Goal: Task Accomplishment & Management: Use online tool/utility

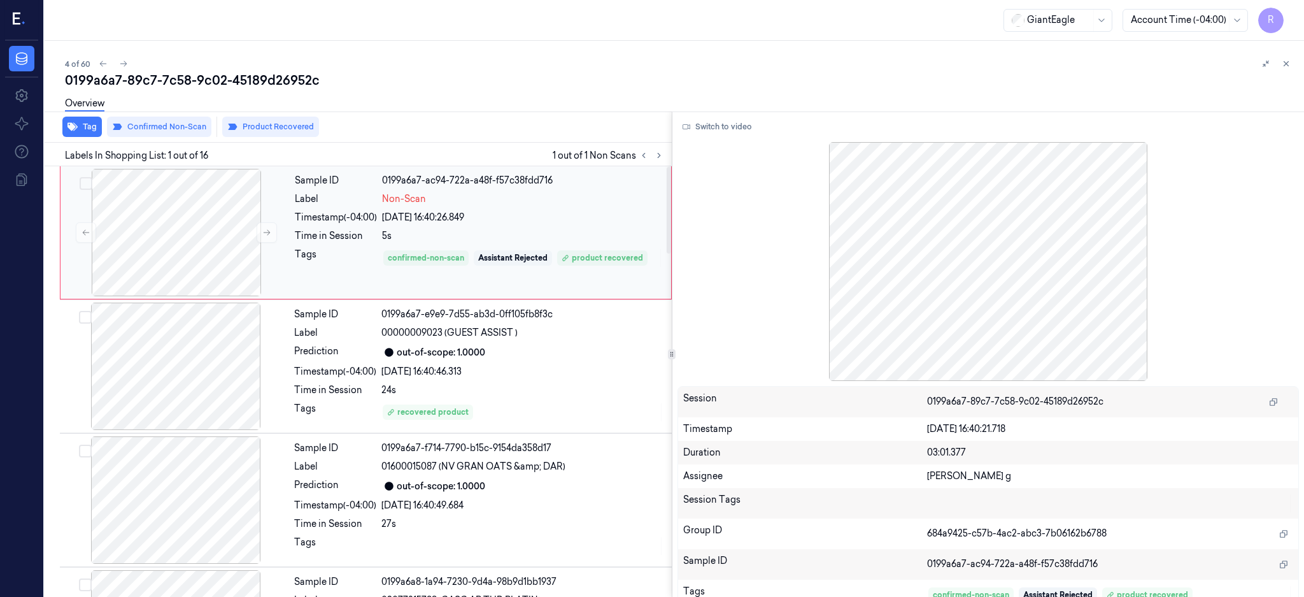
click at [162, 252] on div at bounding box center [176, 232] width 227 height 127
click at [750, 125] on button "Switch to video" at bounding box center [718, 127] width 80 height 20
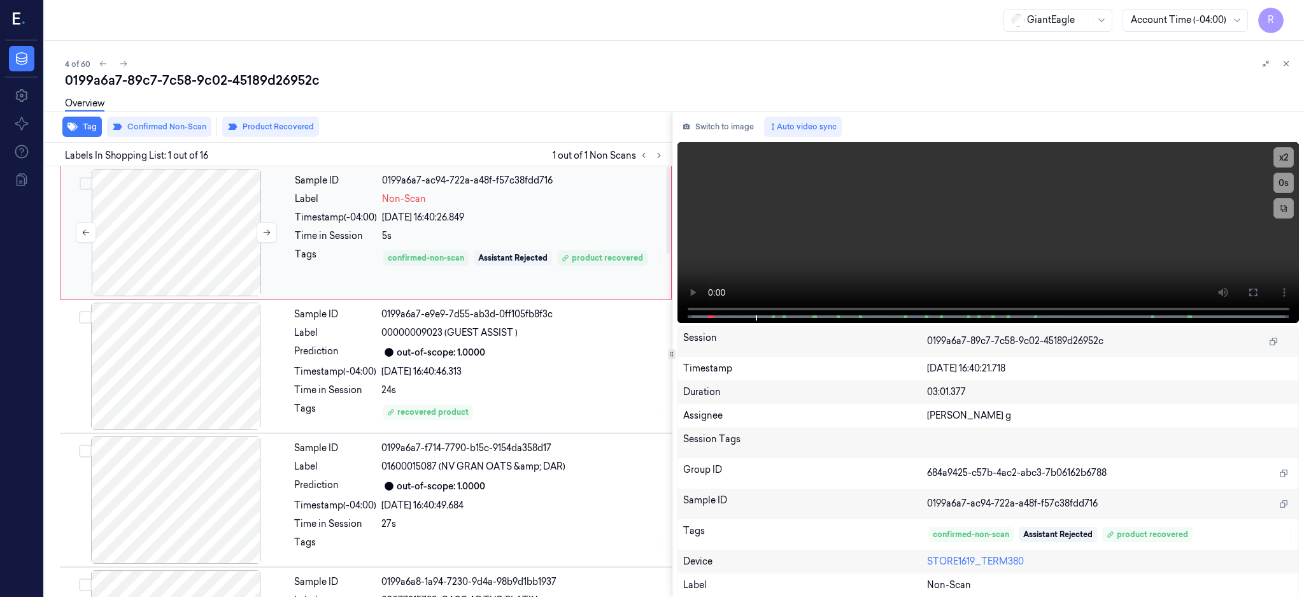
click at [235, 248] on div at bounding box center [176, 232] width 227 height 127
click at [1258, 289] on icon at bounding box center [1253, 292] width 10 height 10
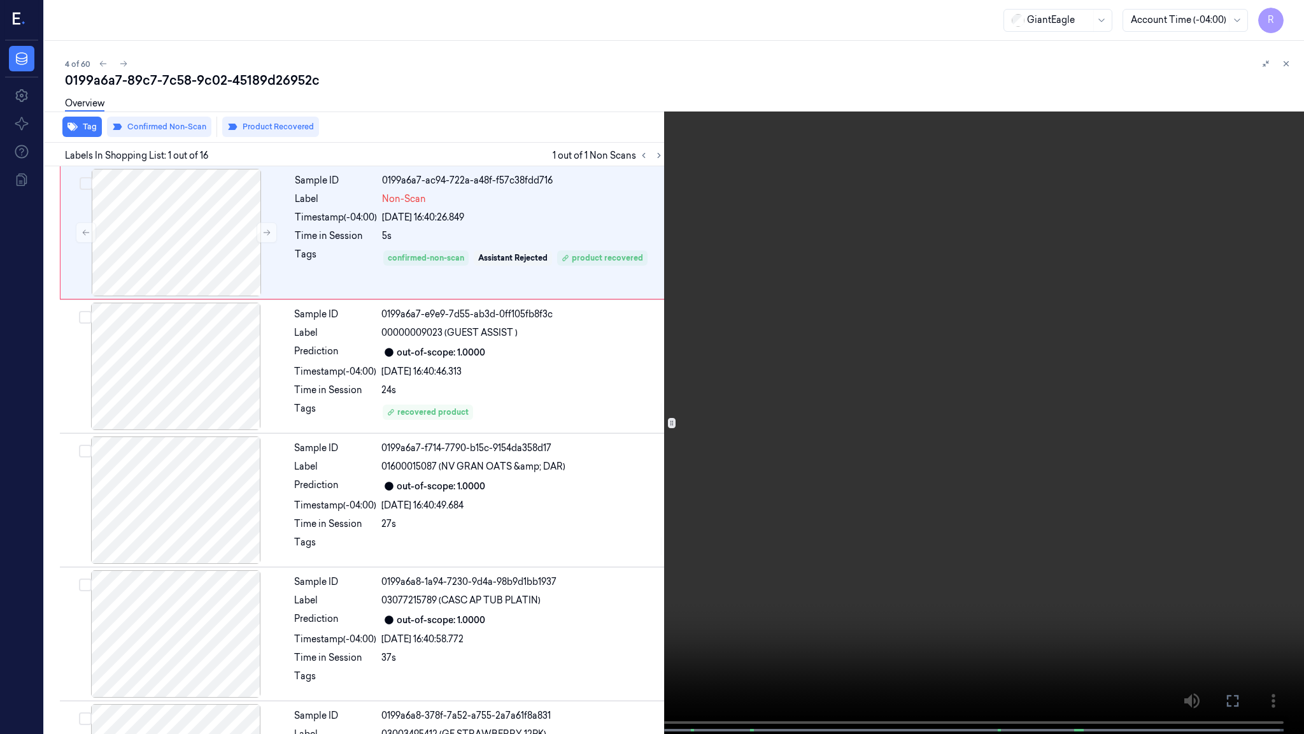
click at [418, 473] on video at bounding box center [652, 368] width 1304 height 736
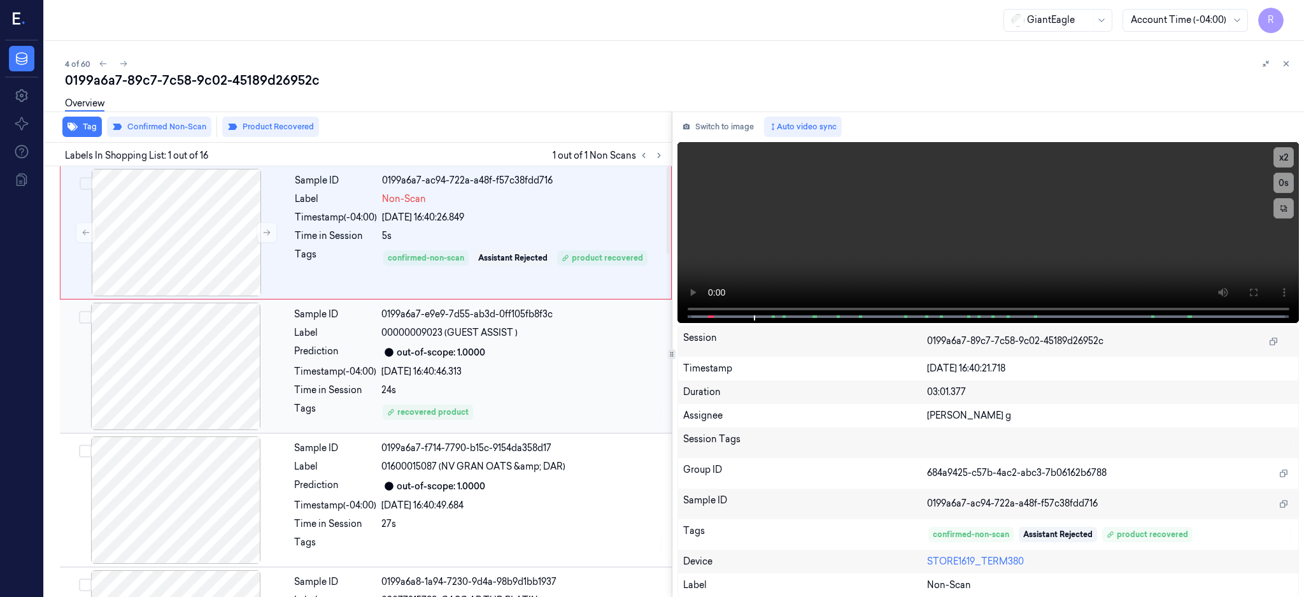
click at [222, 396] on div at bounding box center [175, 366] width 227 height 127
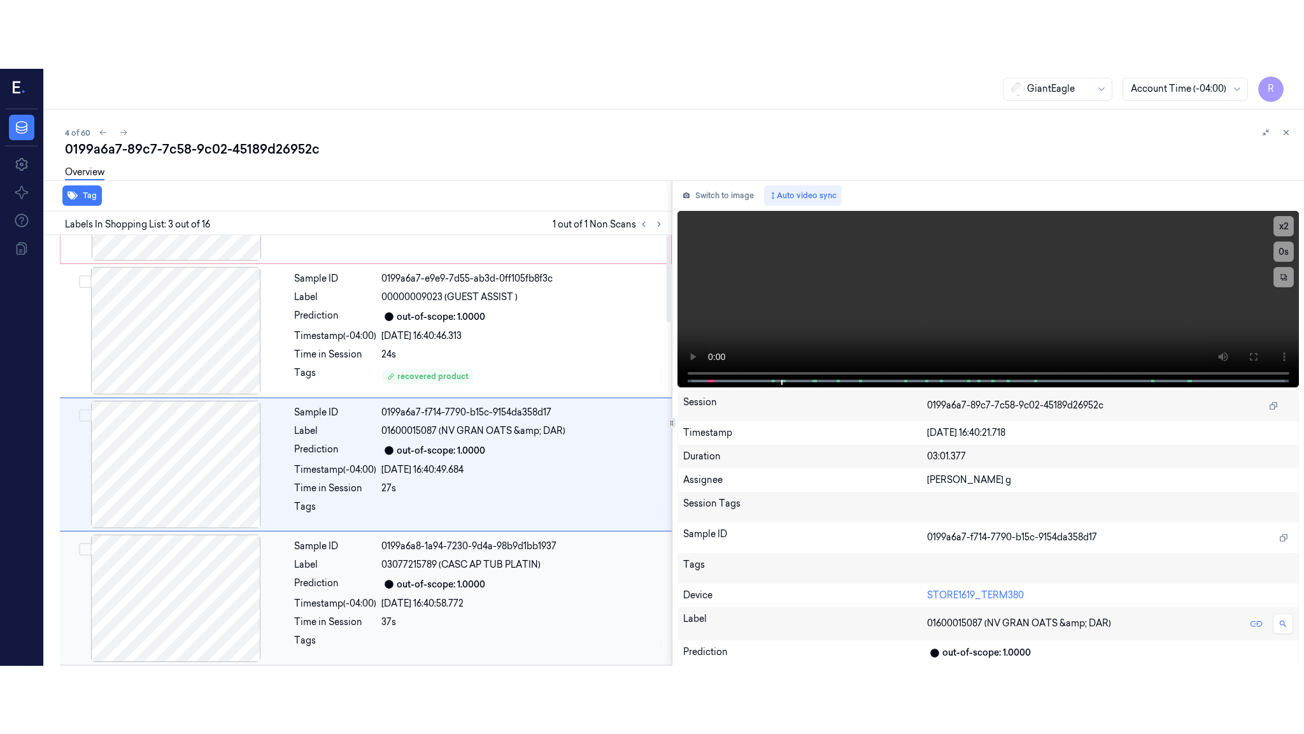
scroll to position [118, 0]
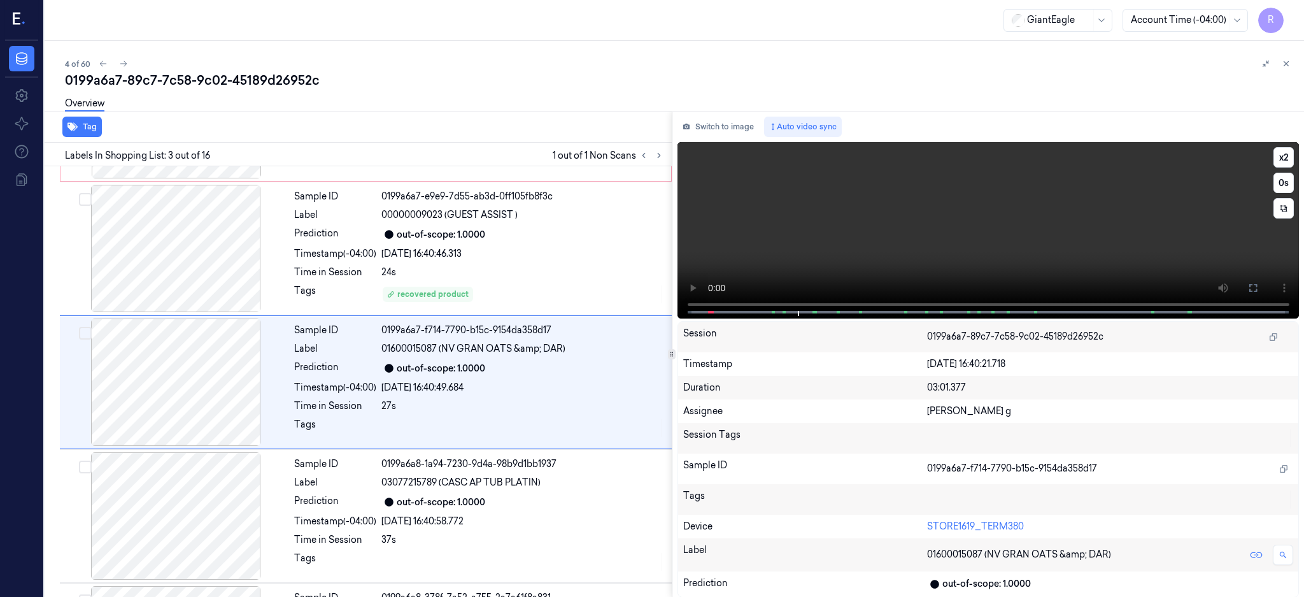
drag, startPoint x: 1300, startPoint y: 290, endPoint x: 1269, endPoint y: 412, distance: 126.0
click at [1258, 289] on icon at bounding box center [1253, 288] width 10 height 10
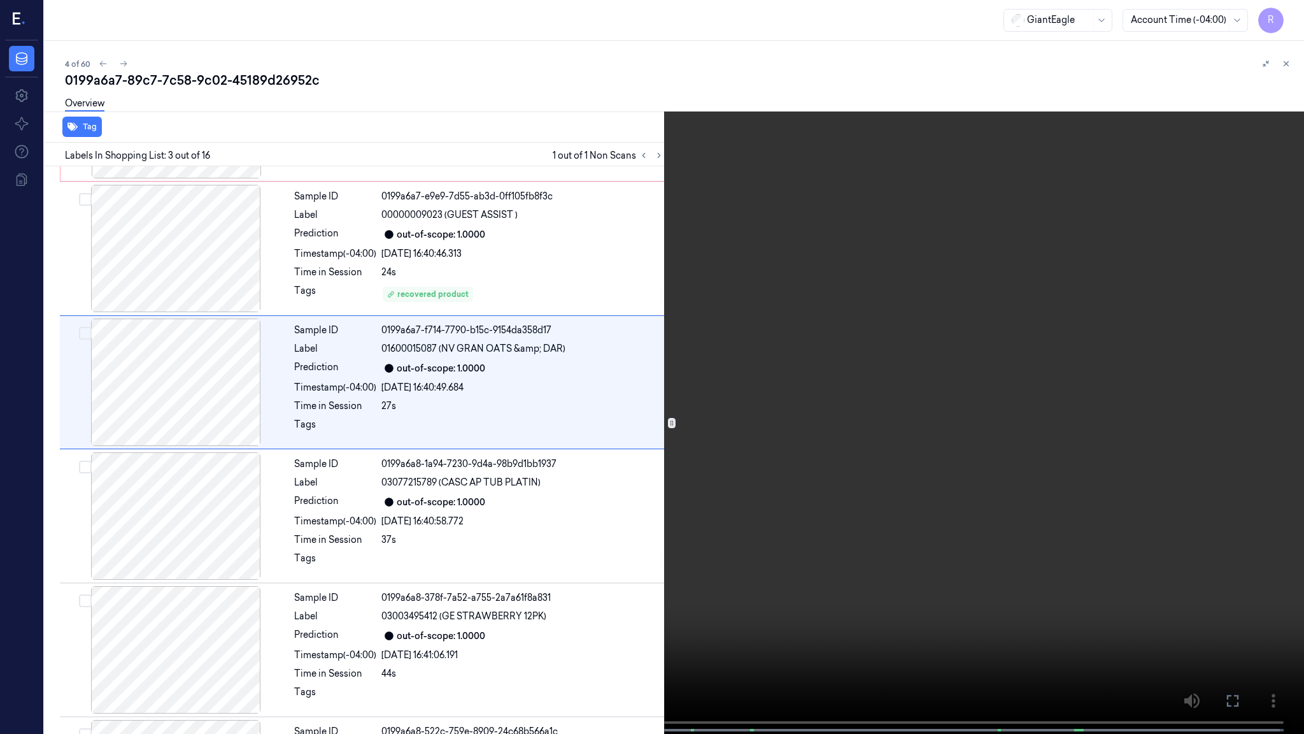
click at [582, 474] on video at bounding box center [652, 368] width 1304 height 736
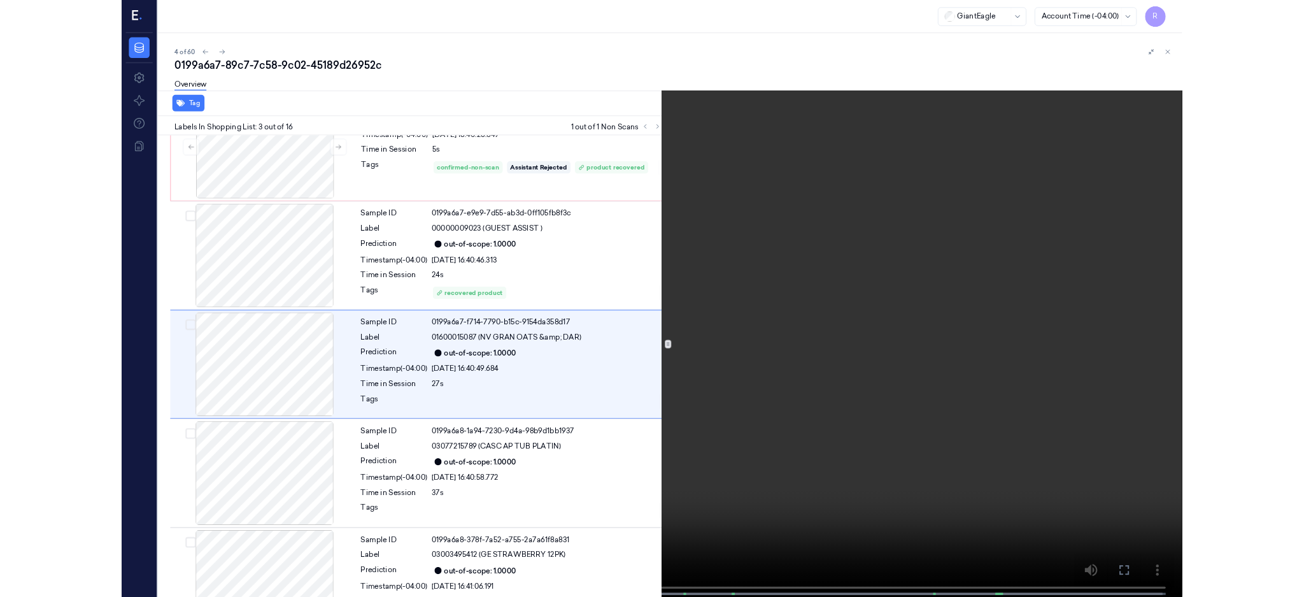
scroll to position [49, 0]
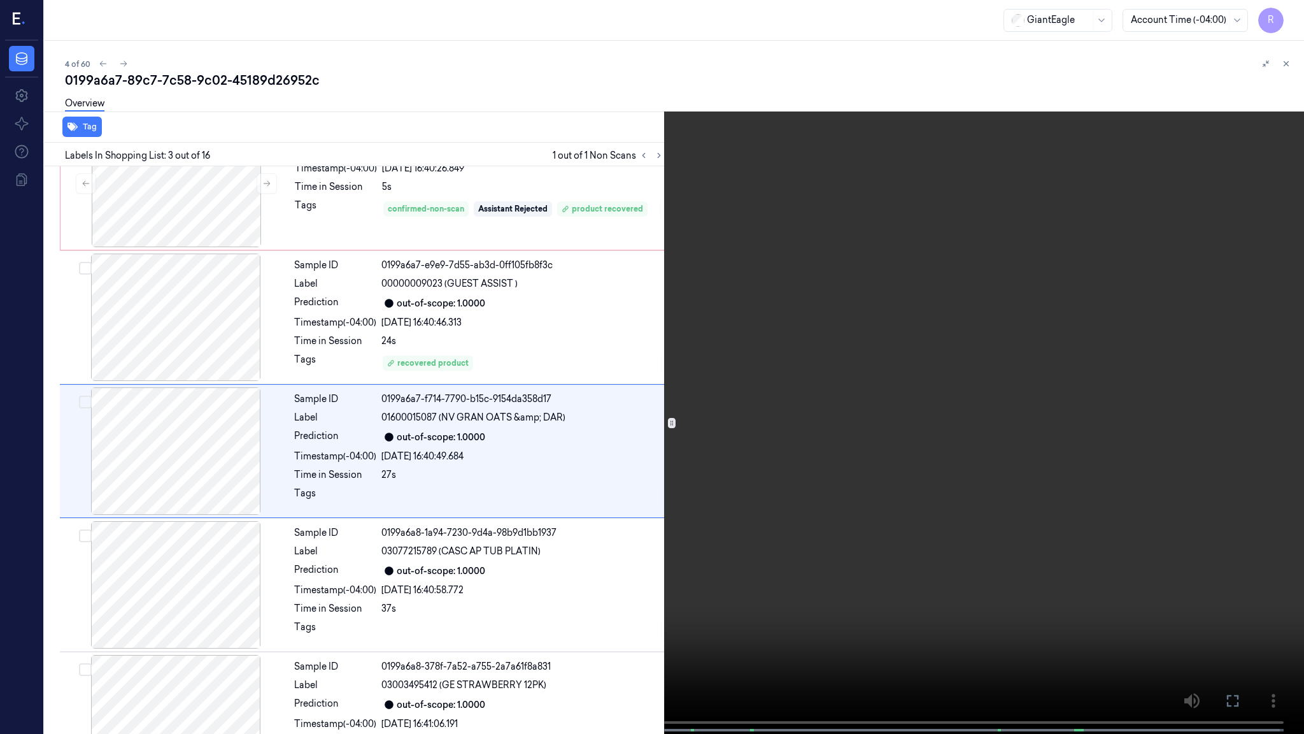
click at [629, 69] on video at bounding box center [652, 368] width 1304 height 736
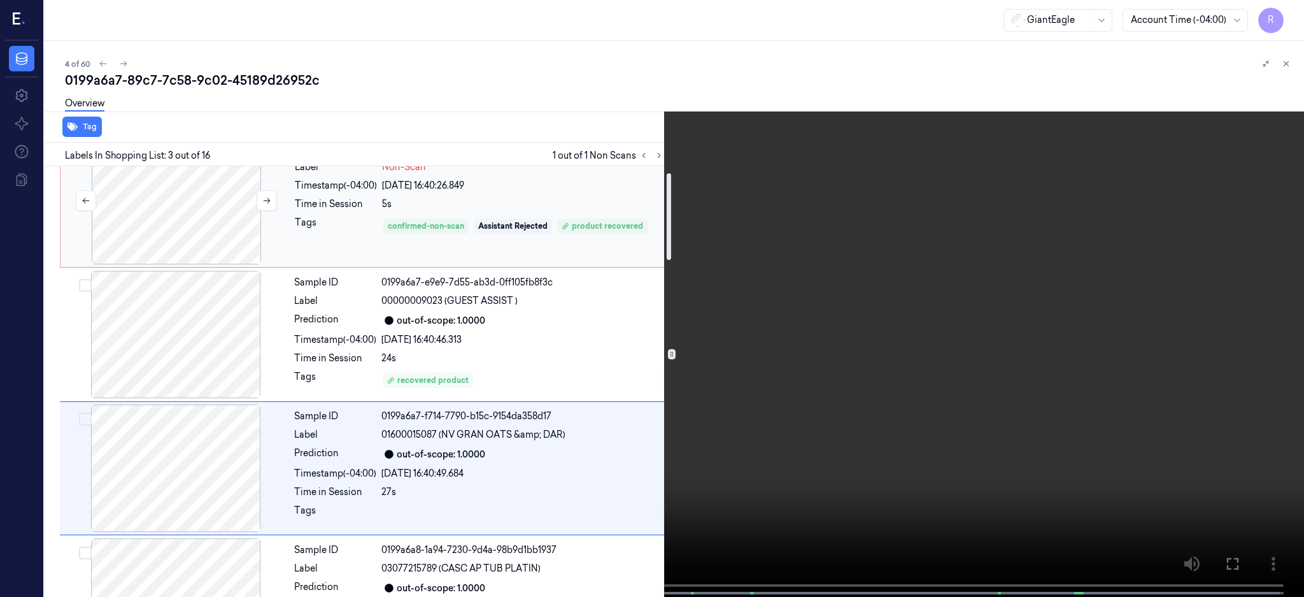
scroll to position [0, 0]
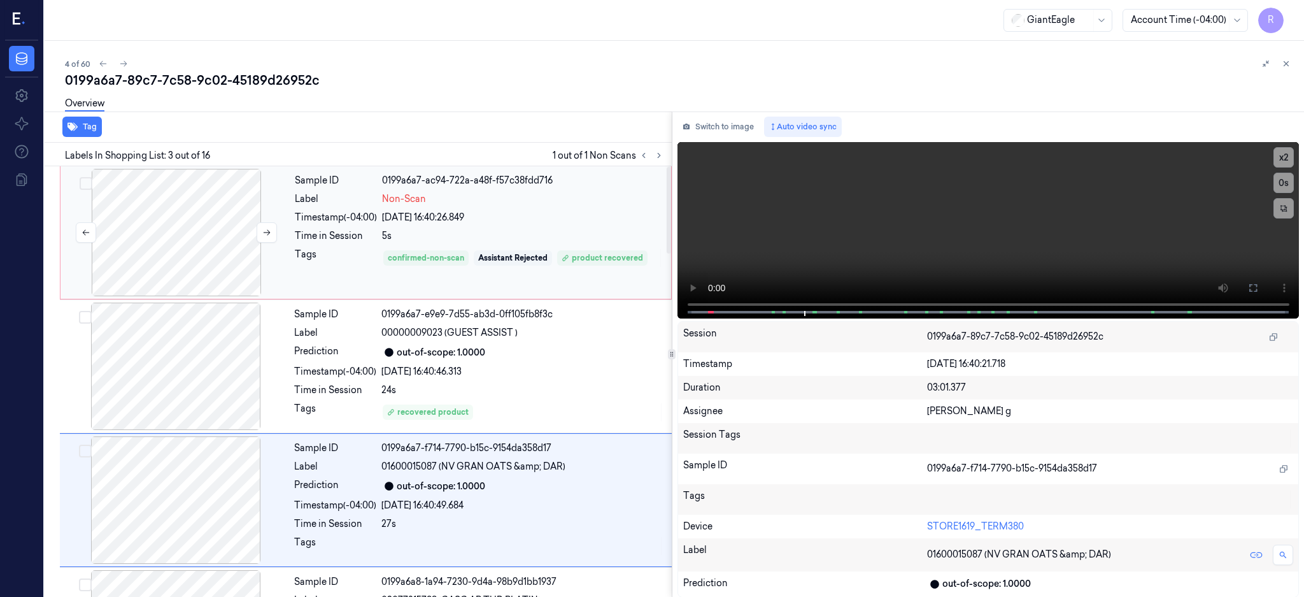
click at [196, 258] on div at bounding box center [176, 232] width 227 height 127
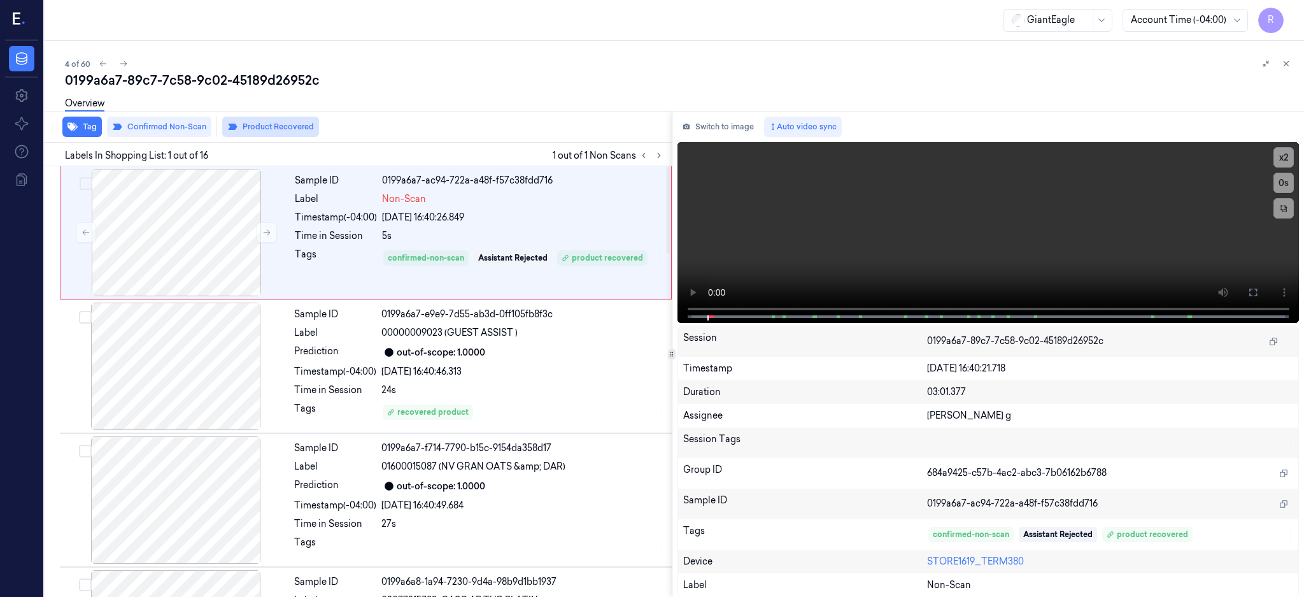
click at [257, 129] on button "Product Recovered" at bounding box center [270, 127] width 97 height 20
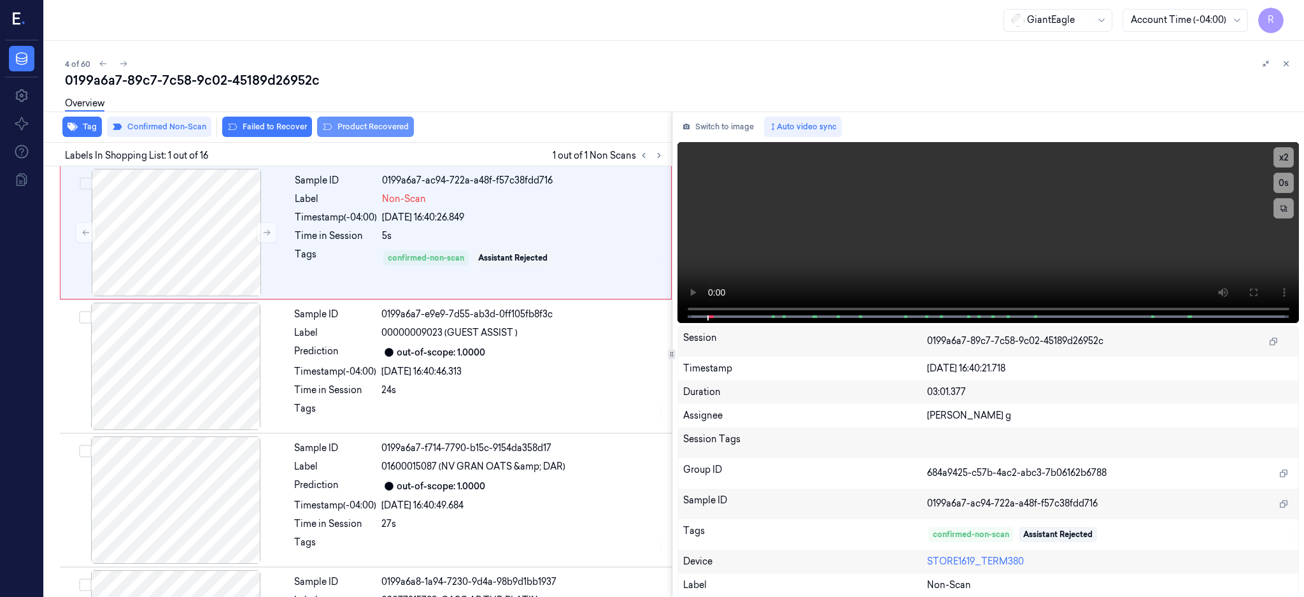
click at [365, 135] on button "Product Recovered" at bounding box center [365, 127] width 97 height 20
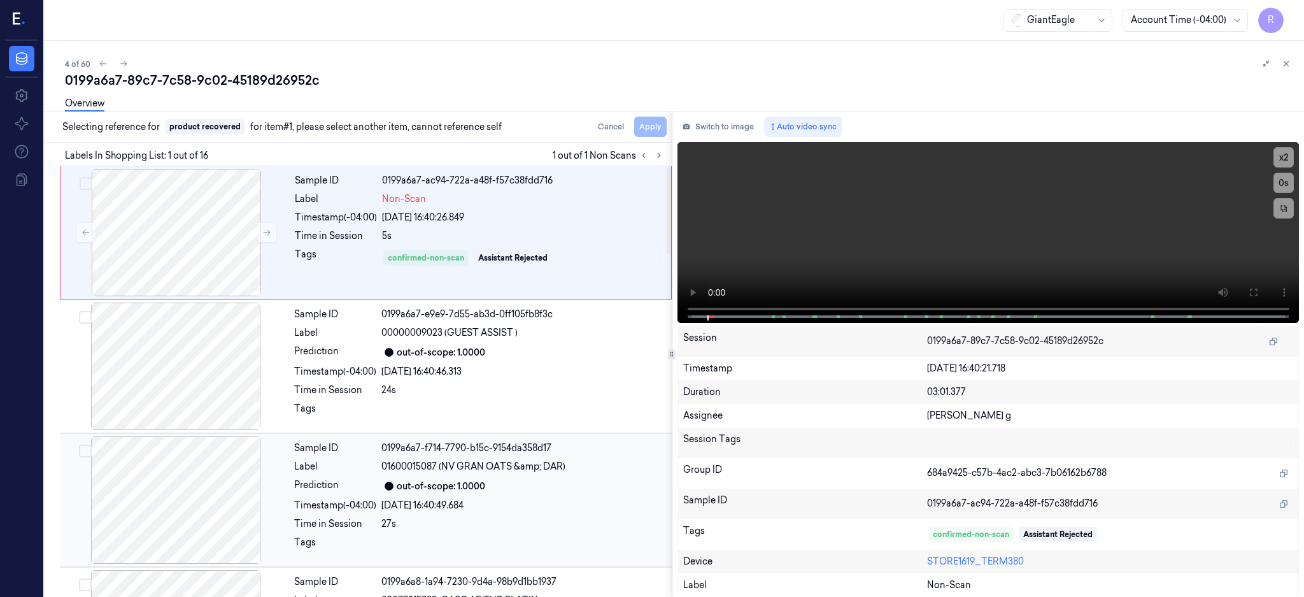
click at [205, 473] on div at bounding box center [175, 499] width 227 height 127
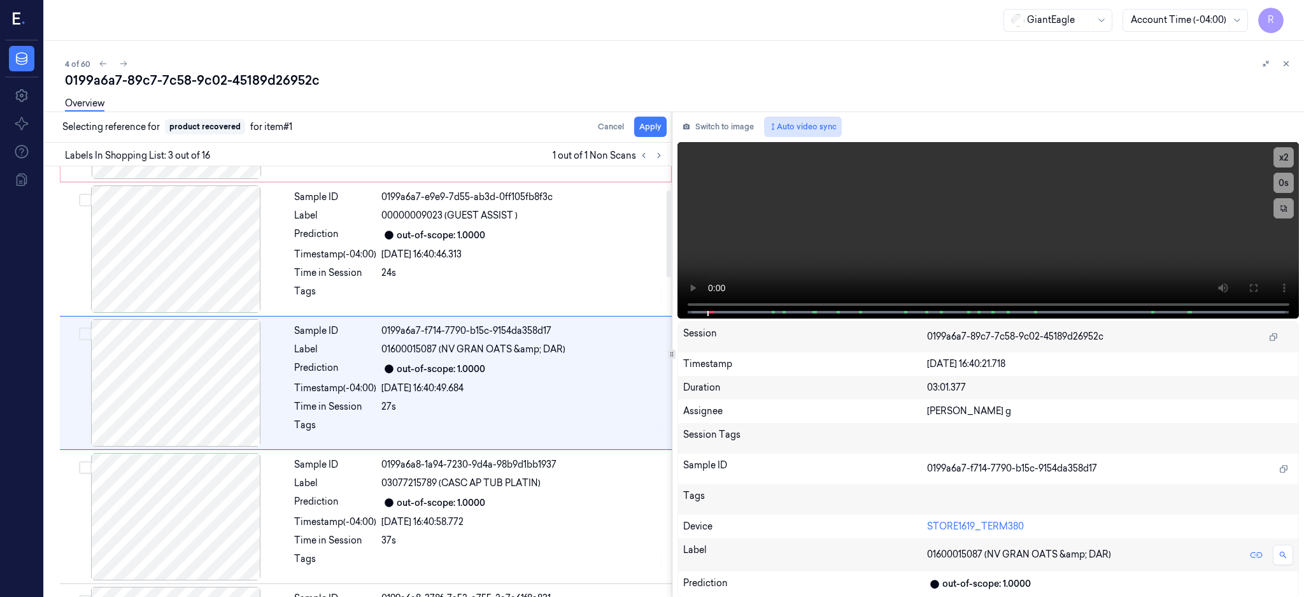
scroll to position [118, 0]
click at [667, 122] on button "Apply" at bounding box center [650, 127] width 32 height 20
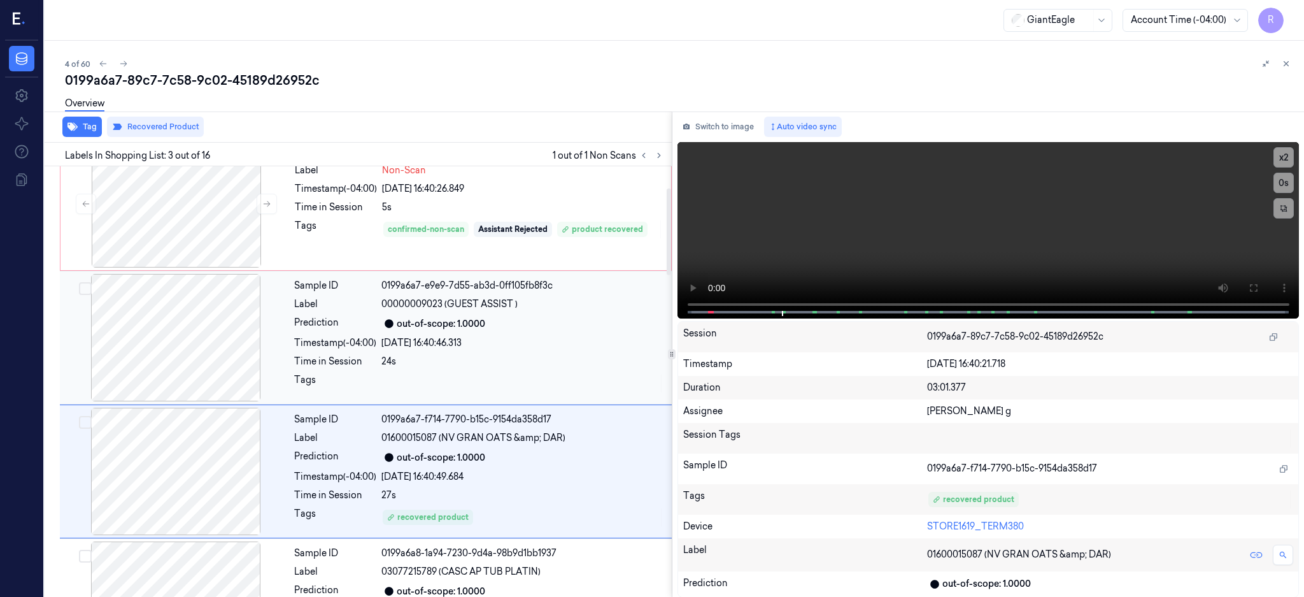
scroll to position [0, 0]
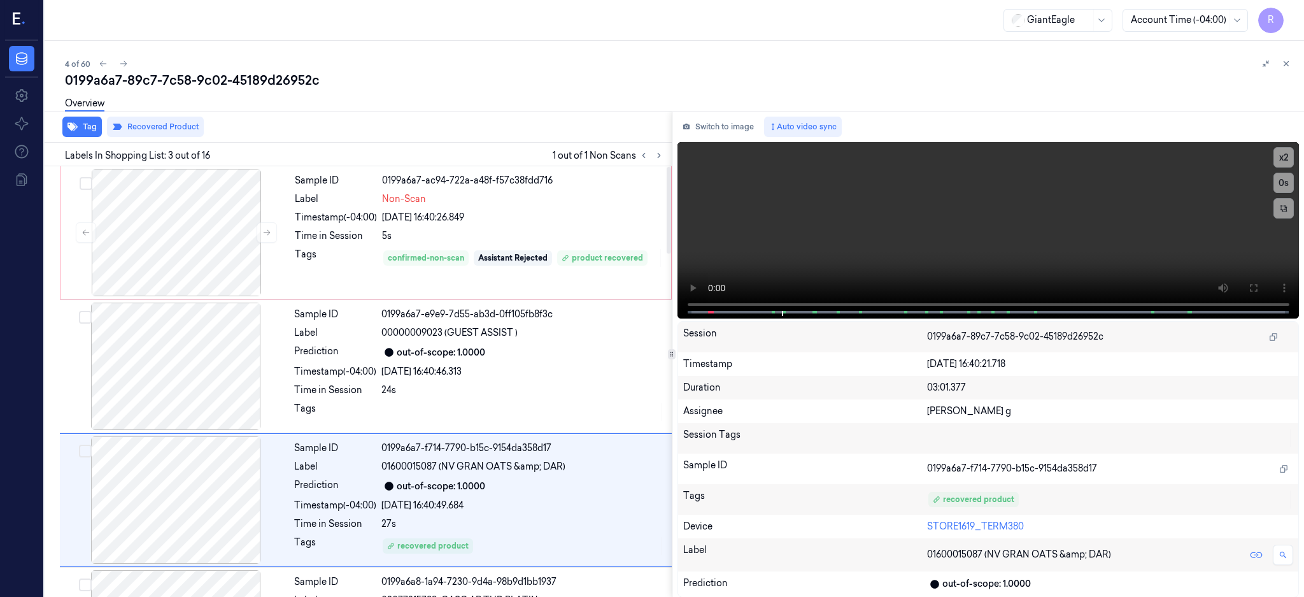
click at [210, 82] on div "0199a6a7-89c7-7c58-9c02-45189d26952c" at bounding box center [679, 80] width 1229 height 18
copy div "9c02"
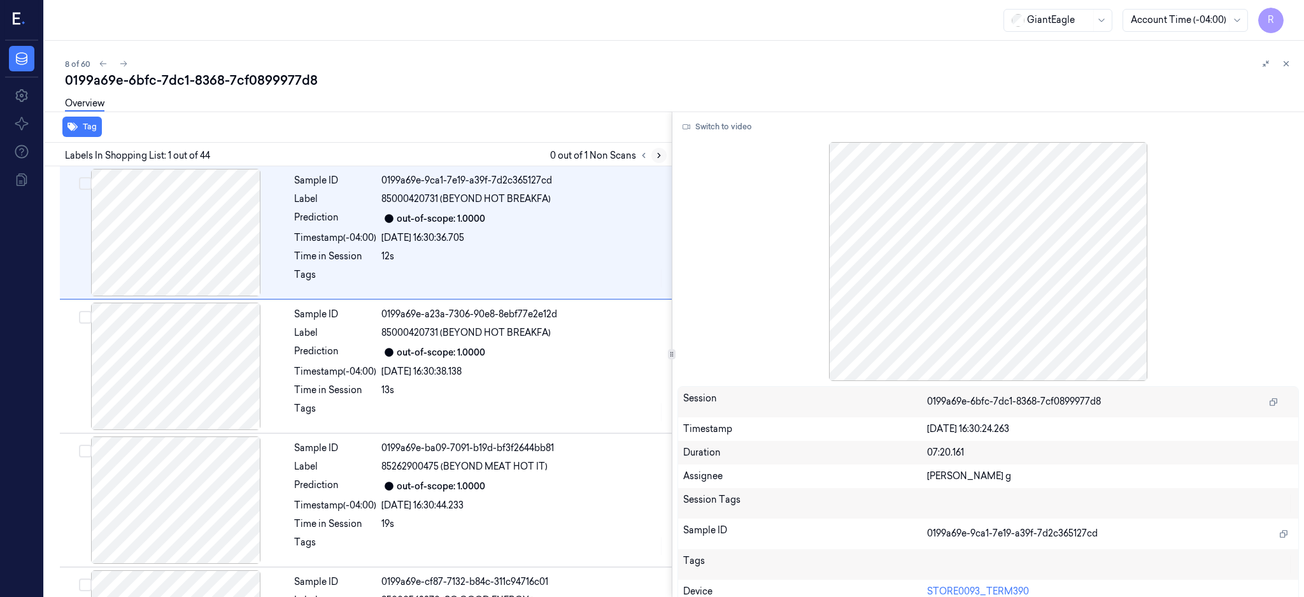
click at [664, 157] on icon at bounding box center [659, 155] width 9 height 9
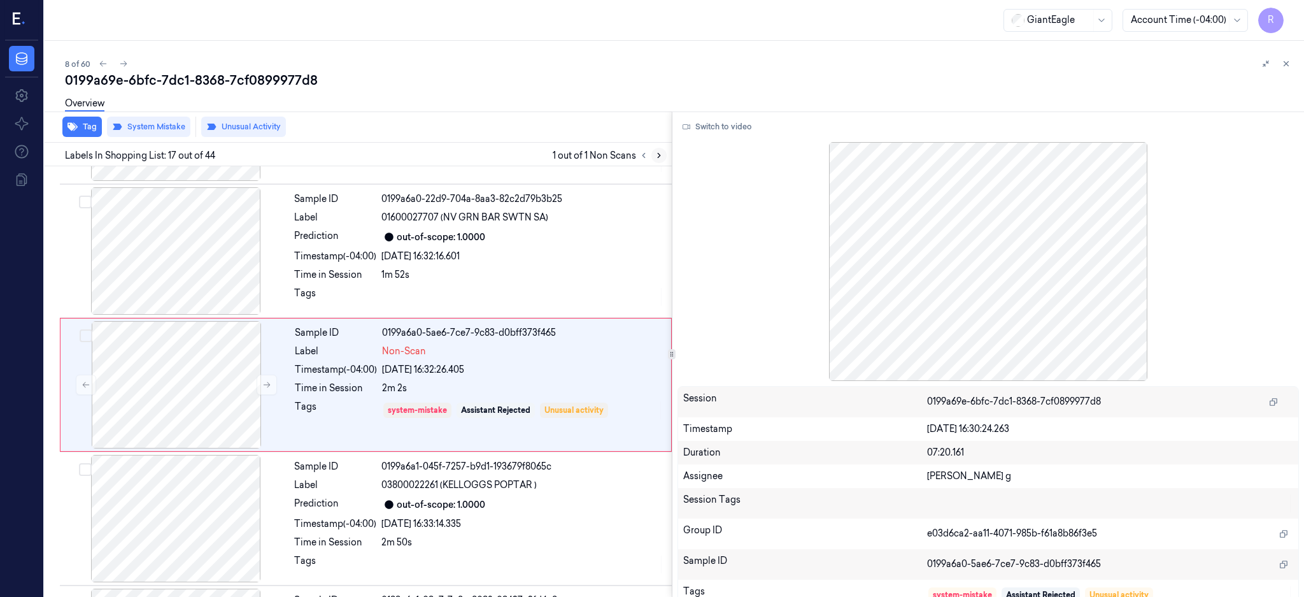
scroll to position [1991, 0]
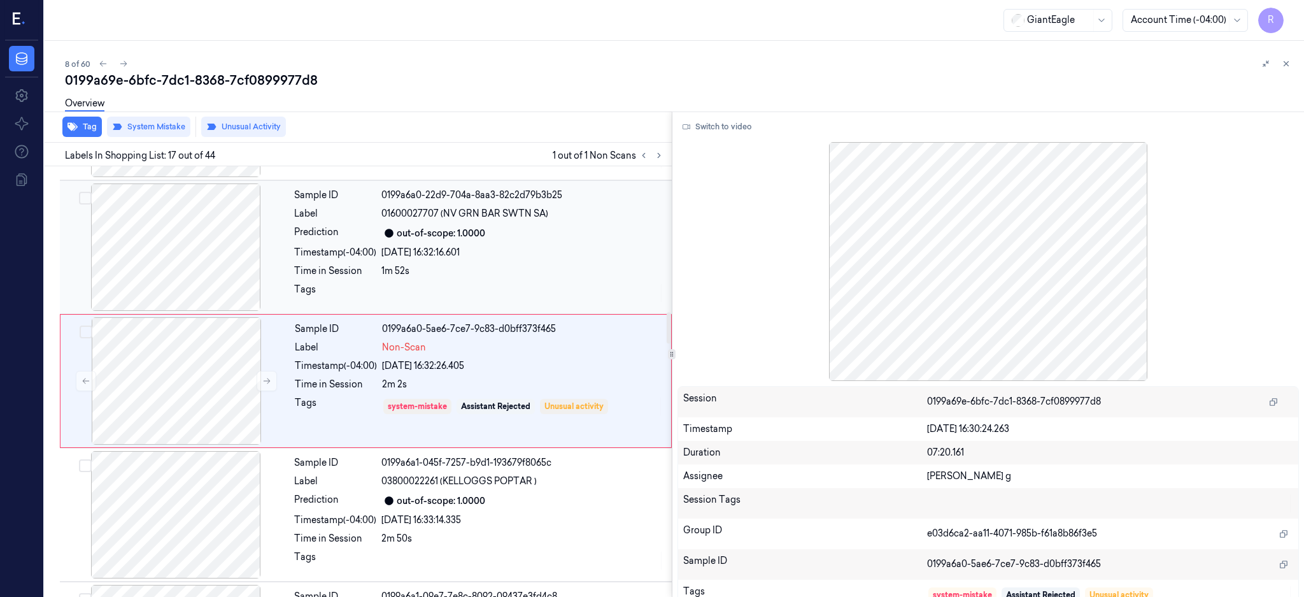
click at [192, 283] on div at bounding box center [175, 246] width 227 height 127
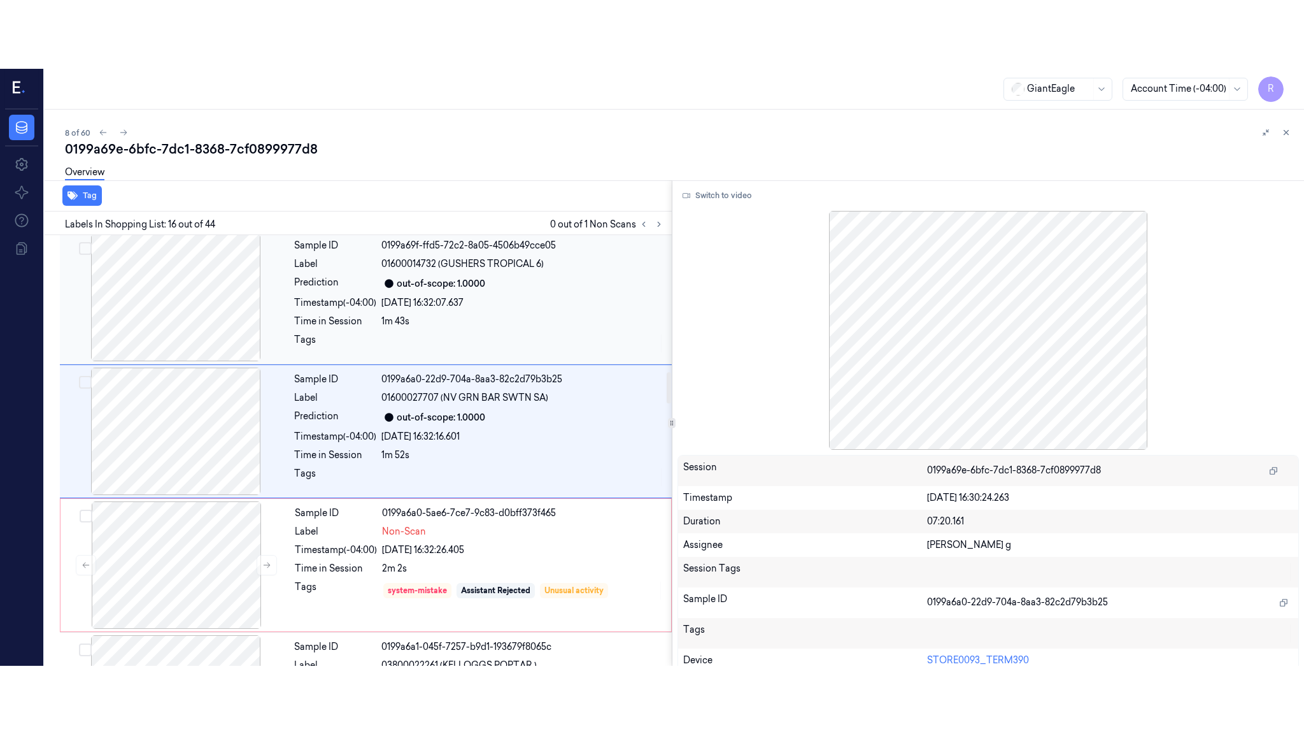
scroll to position [1858, 0]
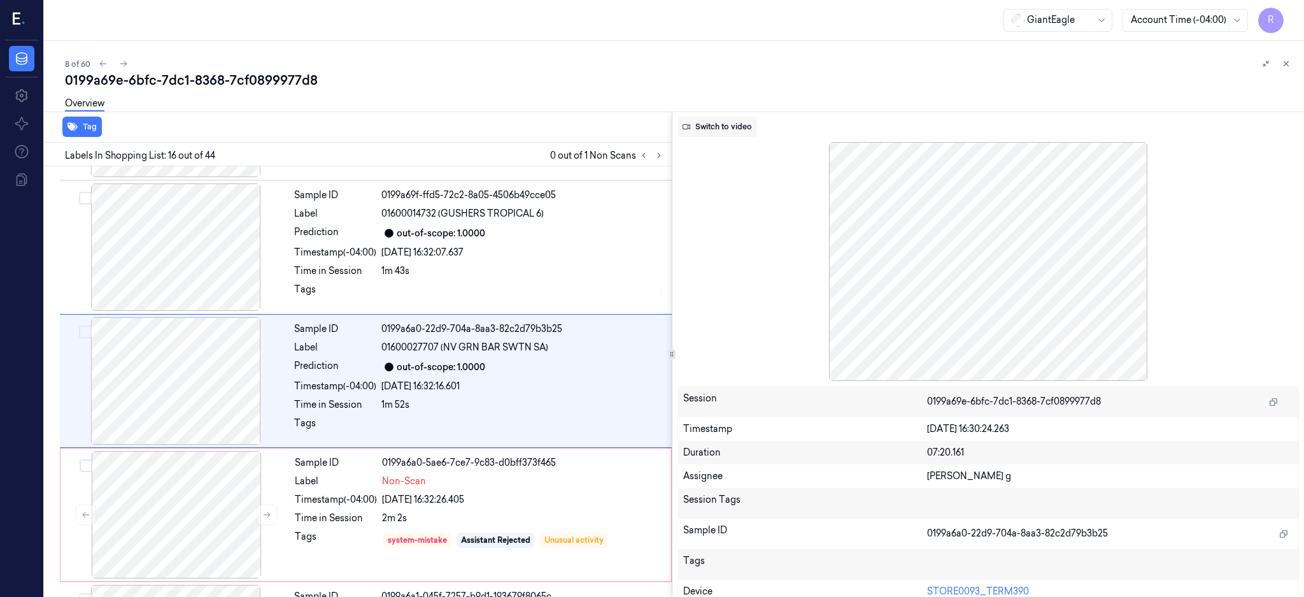
click at [736, 129] on button "Switch to video" at bounding box center [718, 127] width 80 height 20
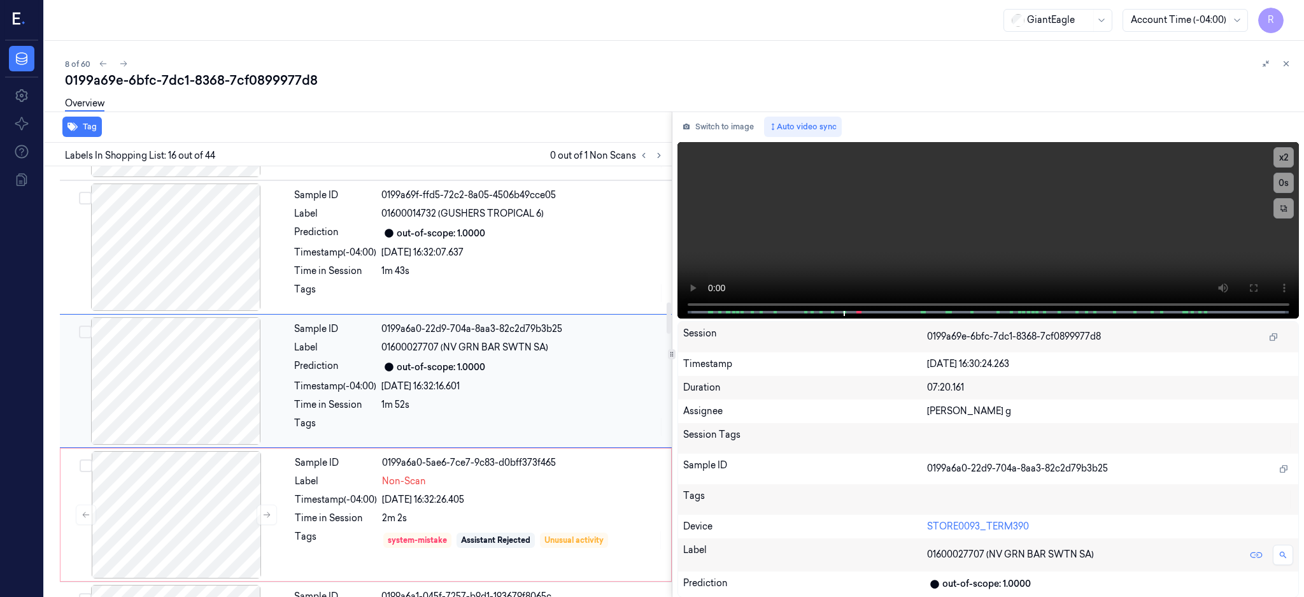
click at [180, 378] on div at bounding box center [175, 380] width 227 height 127
click at [1258, 285] on icon at bounding box center [1253, 288] width 10 height 10
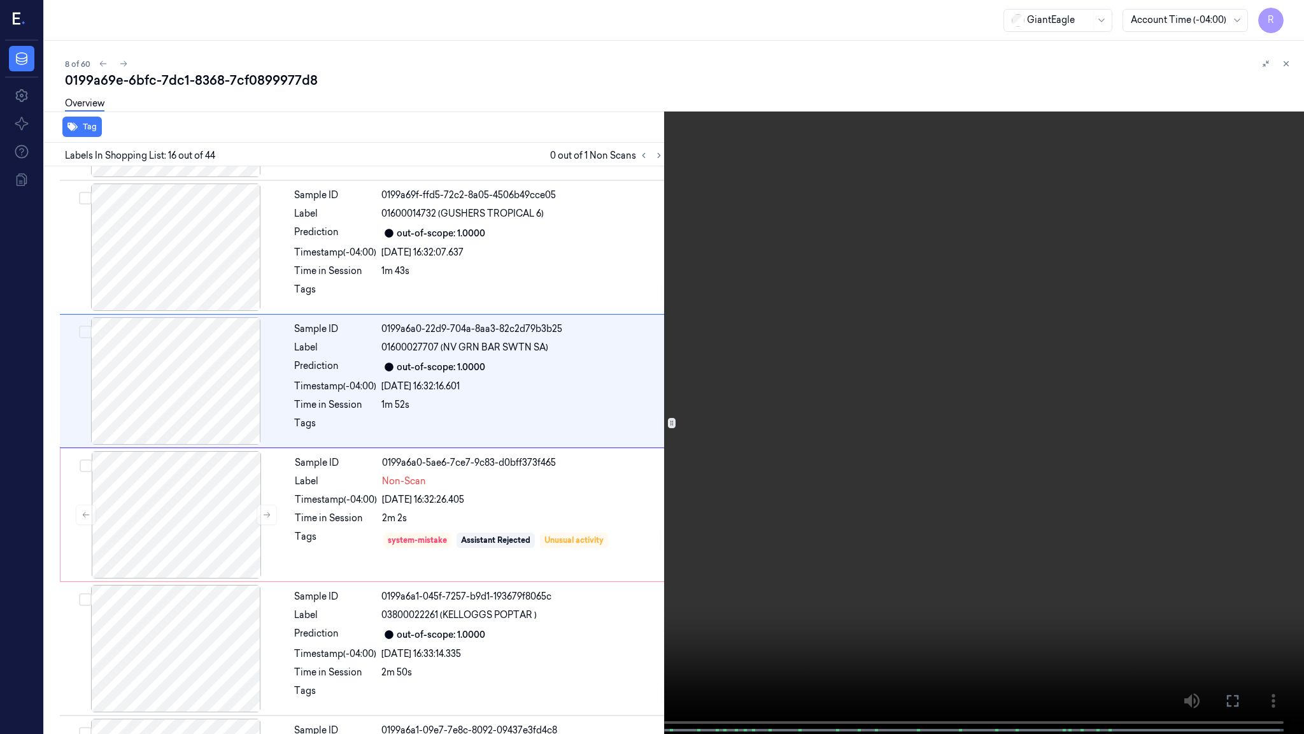
click at [870, 394] on video at bounding box center [652, 368] width 1304 height 736
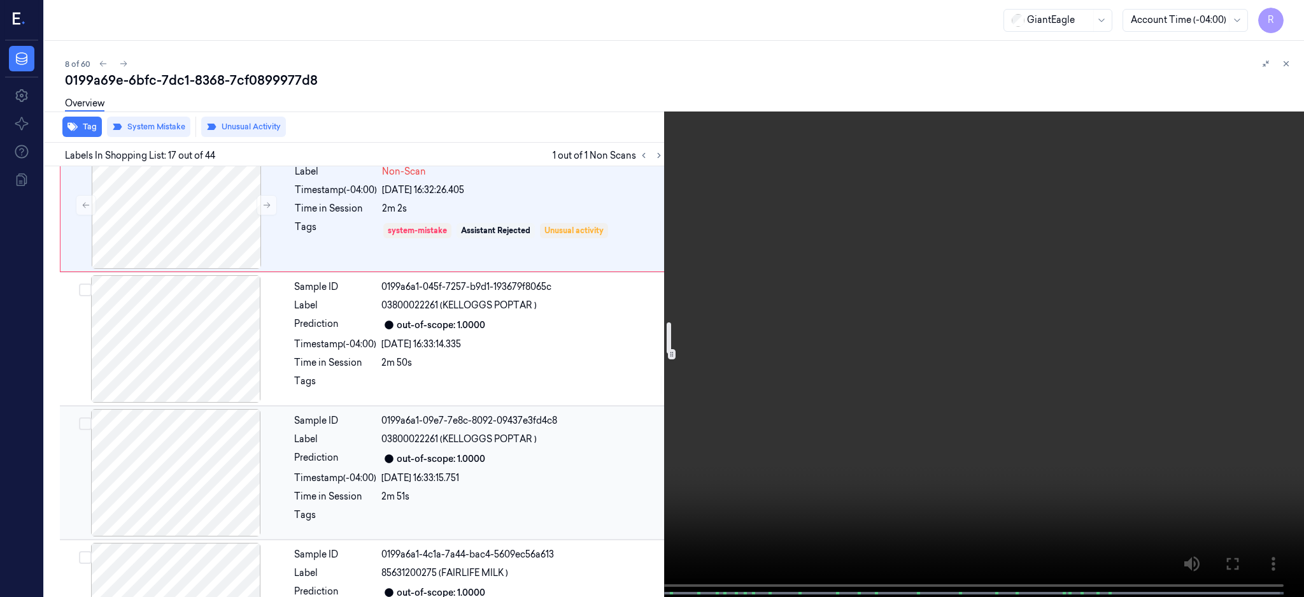
scroll to position [2177, 0]
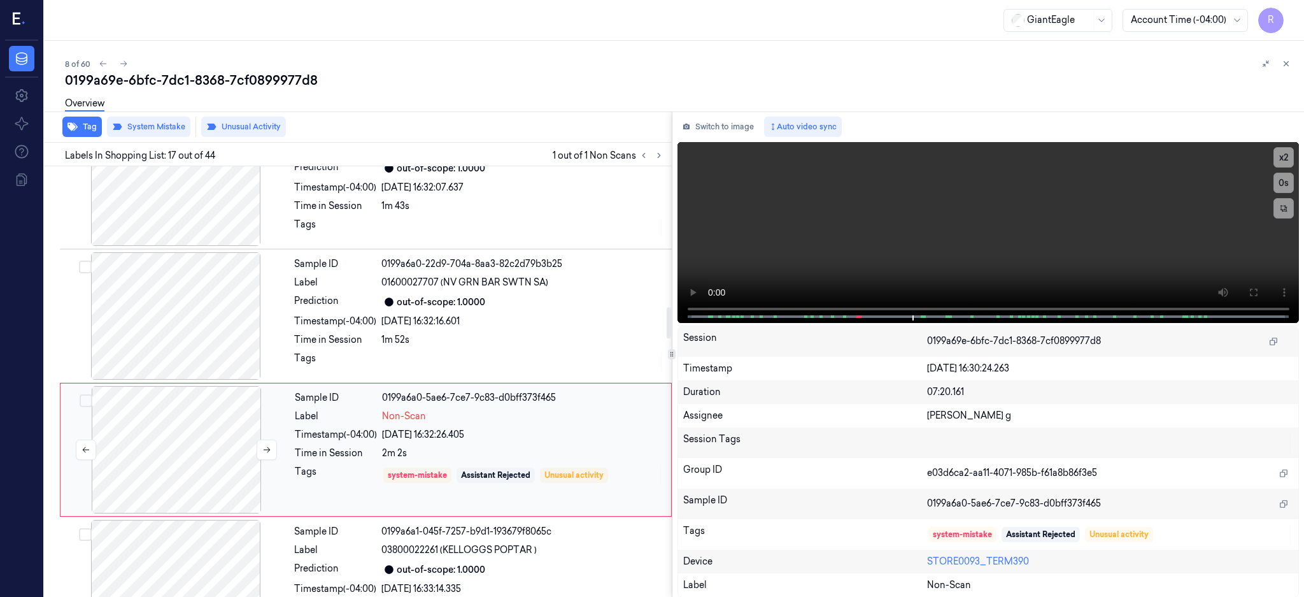
click at [218, 444] on div at bounding box center [176, 449] width 227 height 127
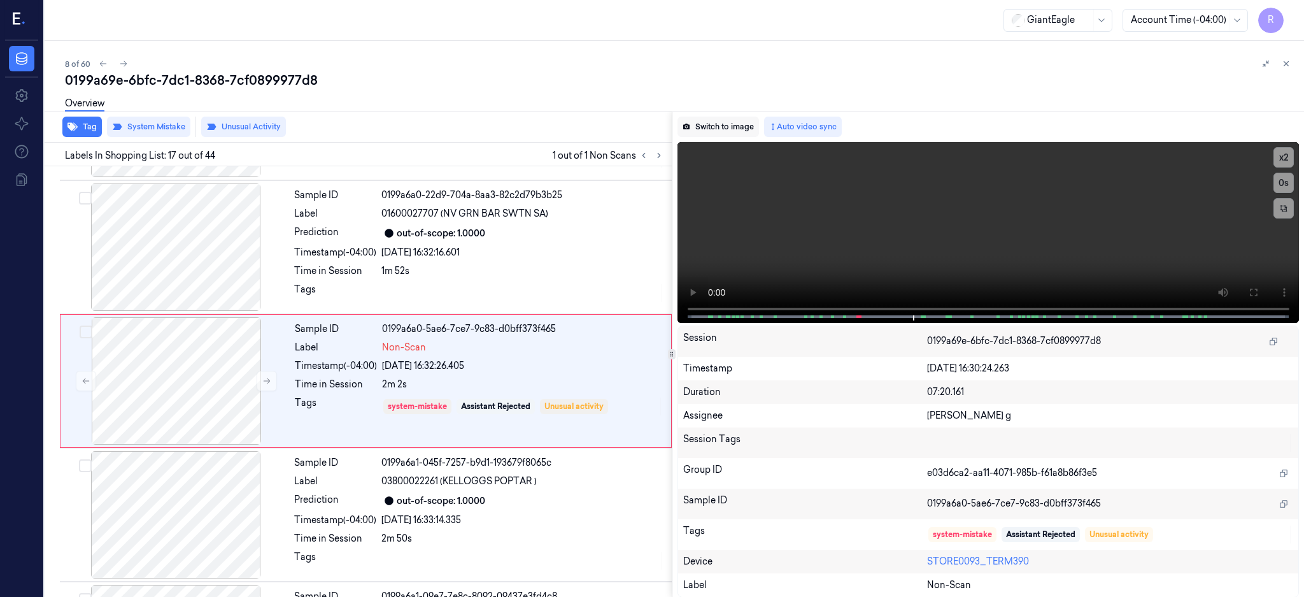
click at [756, 125] on button "Switch to image" at bounding box center [719, 127] width 82 height 20
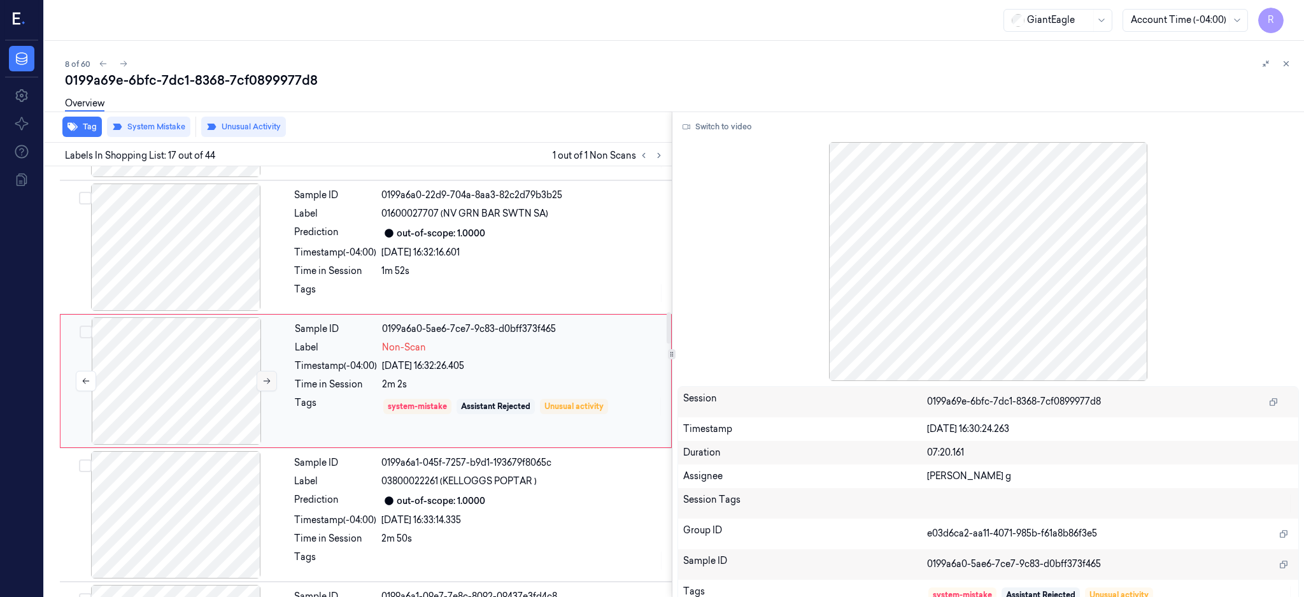
click at [259, 374] on button at bounding box center [267, 381] width 20 height 20
click at [741, 127] on button "Switch to video" at bounding box center [718, 127] width 80 height 20
